Goal: Transaction & Acquisition: Purchase product/service

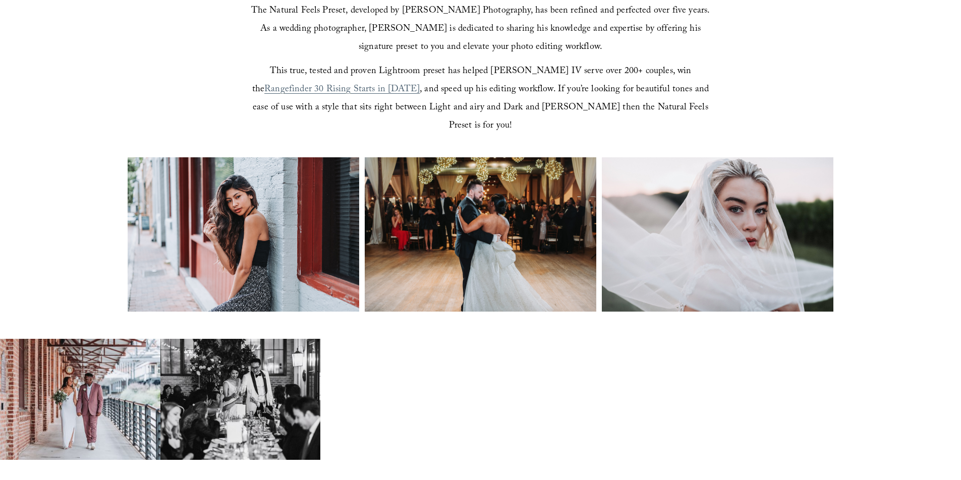
scroll to position [404, 0]
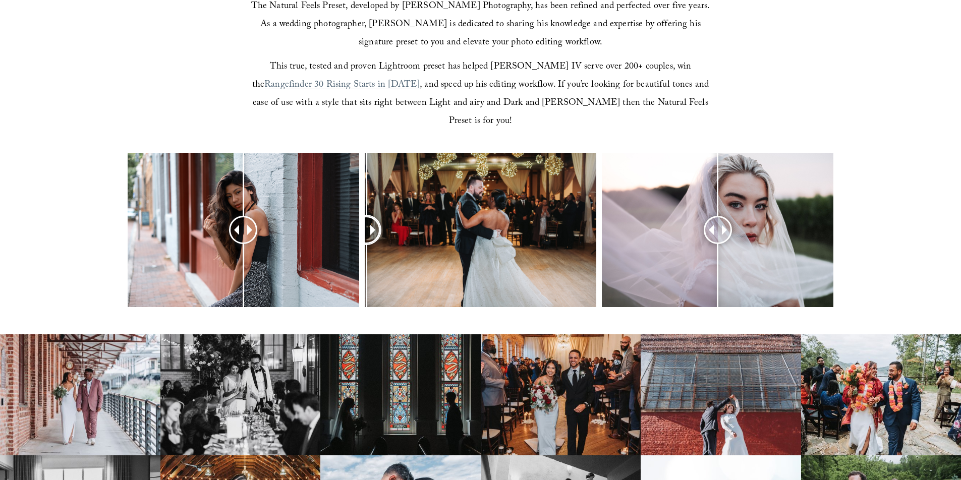
drag, startPoint x: 485, startPoint y: 208, endPoint x: 362, endPoint y: 234, distance: 124.9
click at [362, 234] on div at bounding box center [480, 243] width 961 height 181
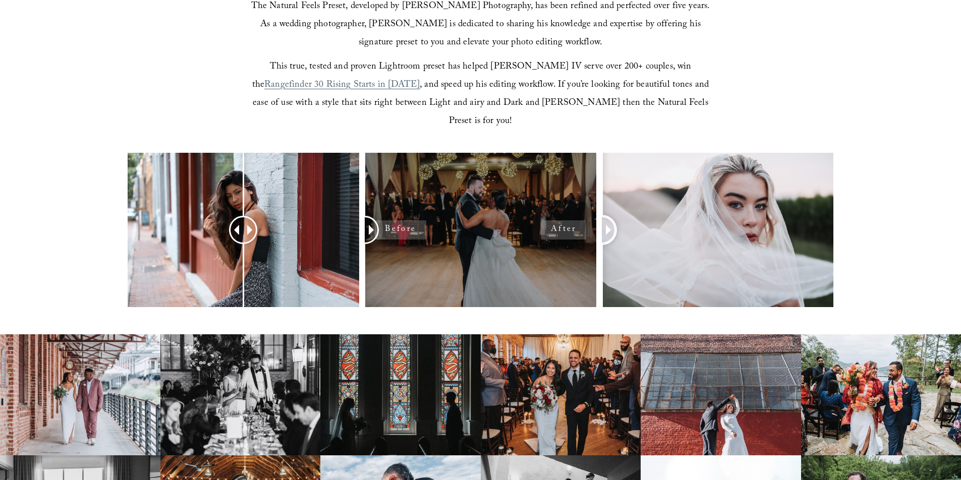
drag, startPoint x: 715, startPoint y: 213, endPoint x: 558, endPoint y: 243, distance: 159.8
click at [558, 243] on div at bounding box center [480, 243] width 961 height 181
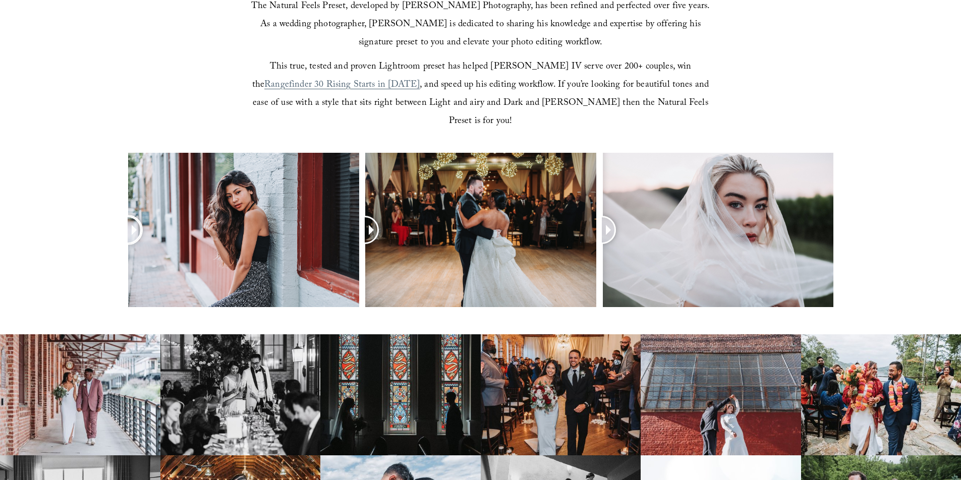
drag, startPoint x: 243, startPoint y: 211, endPoint x: 38, endPoint y: 232, distance: 205.9
click at [38, 232] on div at bounding box center [480, 243] width 961 height 181
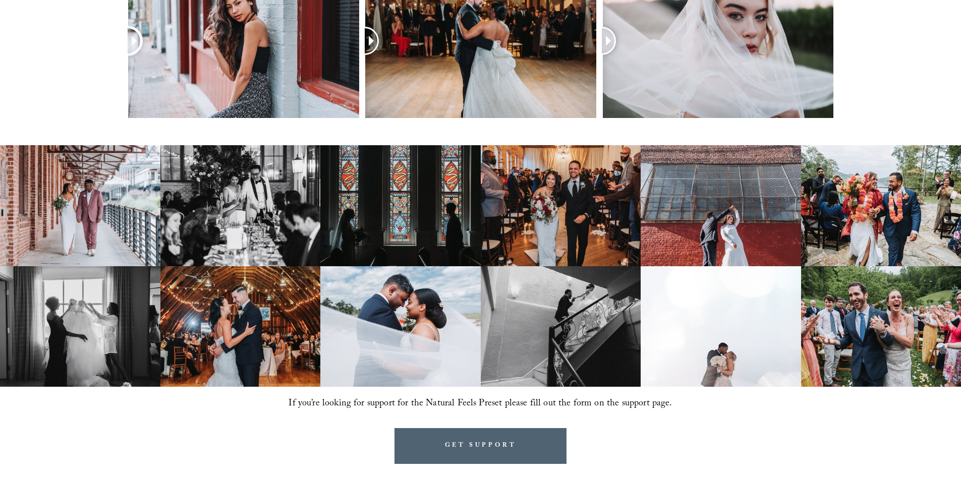
scroll to position [606, 0]
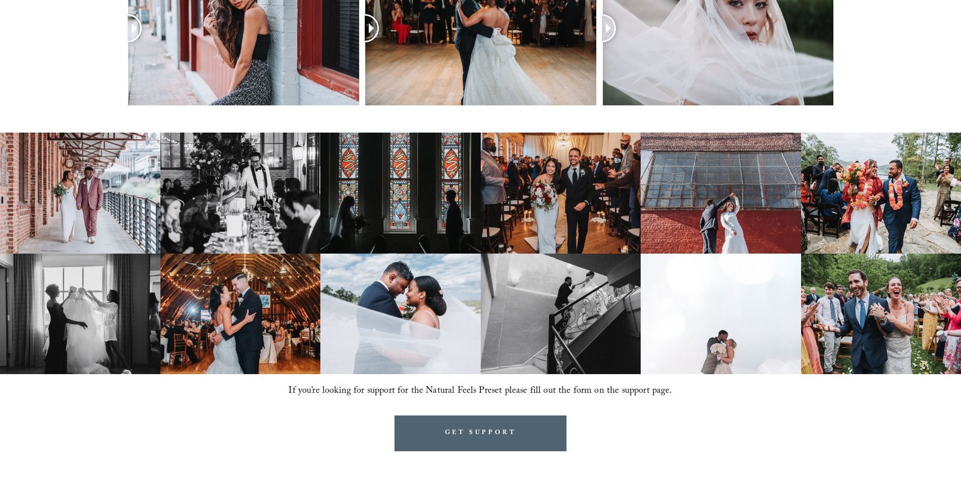
click at [68, 176] on img at bounding box center [80, 193] width 160 height 121
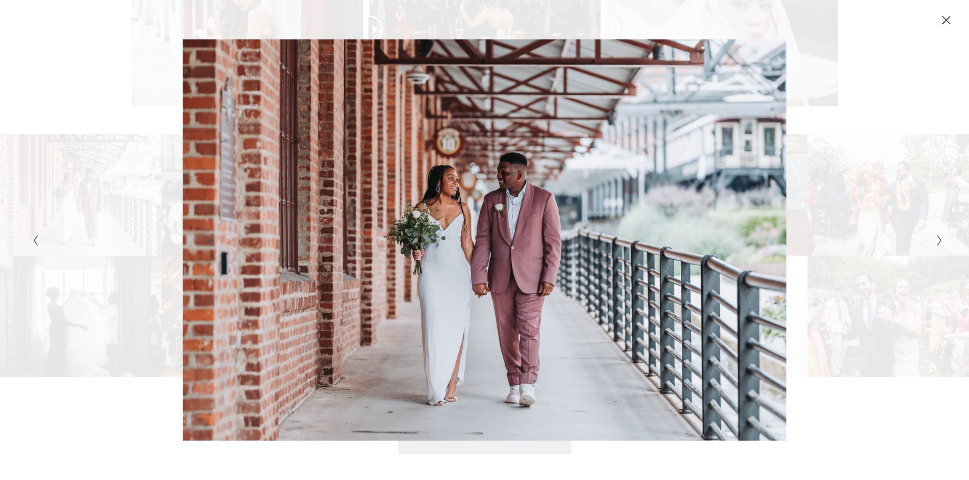
click at [537, 159] on div "Gallery" at bounding box center [712, 240] width 455 height 402
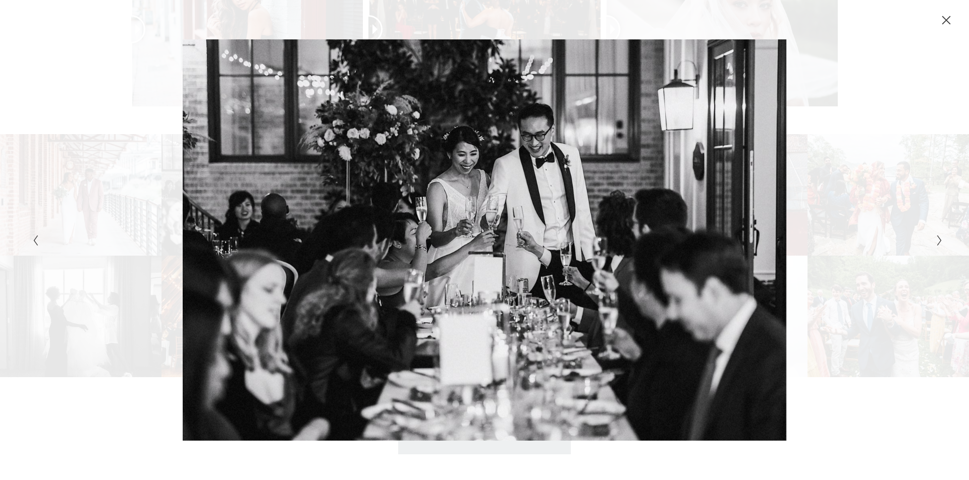
click at [945, 17] on icon "Close" at bounding box center [946, 20] width 10 height 10
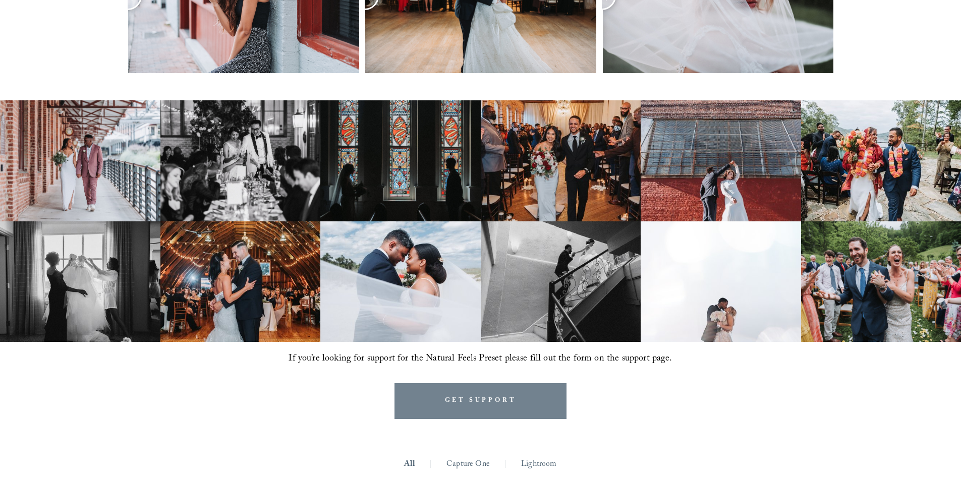
scroll to position [656, 0]
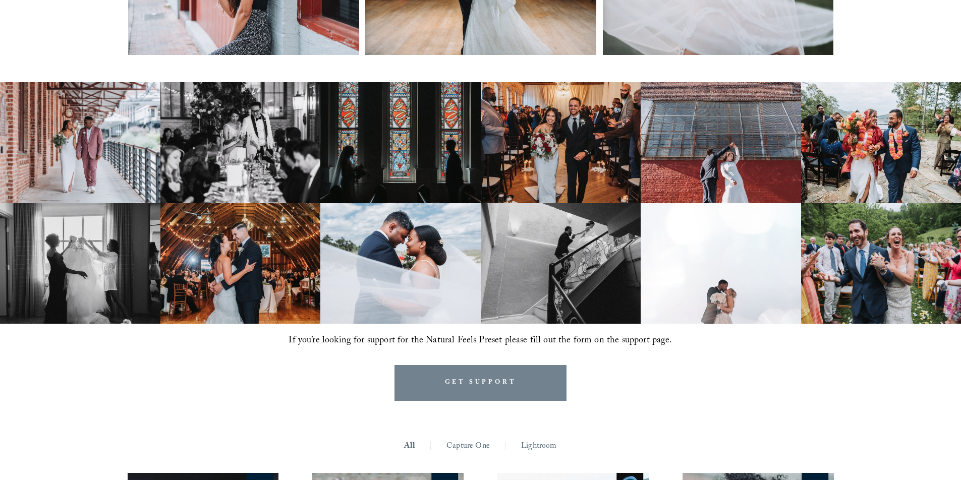
click at [494, 366] on link "GET SUPPORT" at bounding box center [481, 383] width 173 height 36
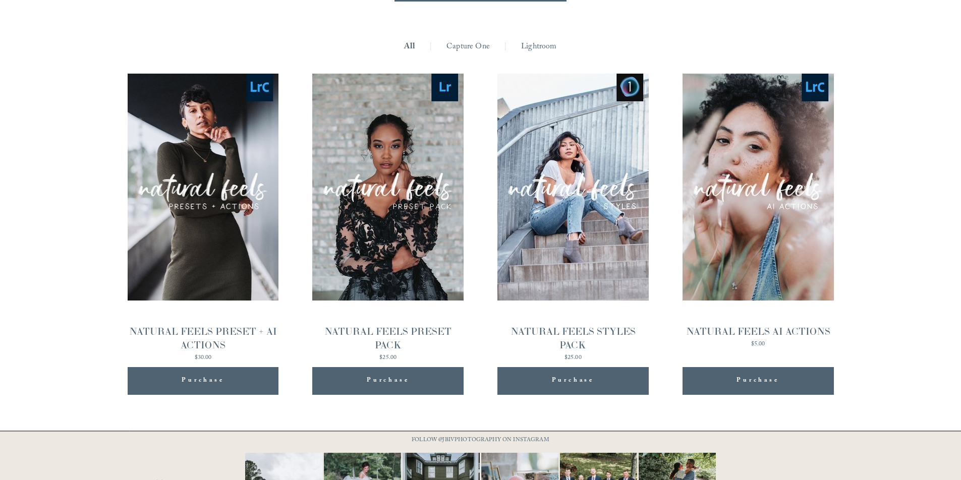
scroll to position [1127, 0]
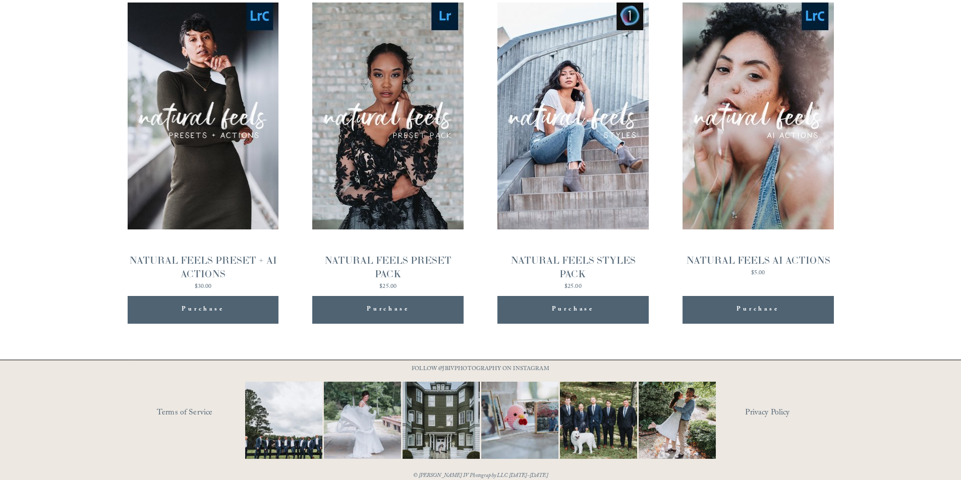
click at [572, 304] on span "Purchase" at bounding box center [573, 310] width 42 height 13
